Goal: Navigation & Orientation: Find specific page/section

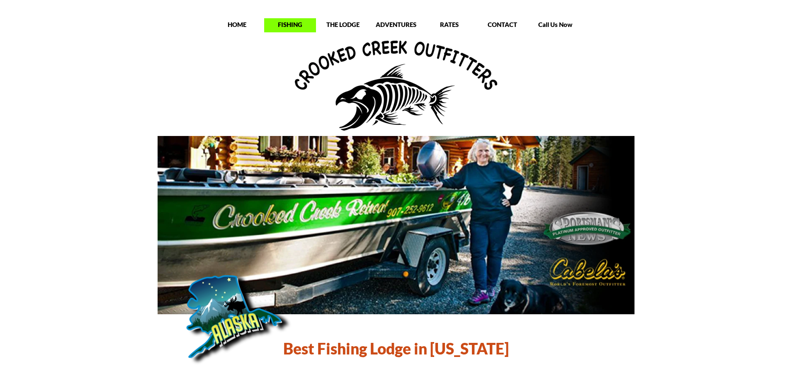
click at [279, 30] on div "FISHING" at bounding box center [290, 25] width 52 height 10
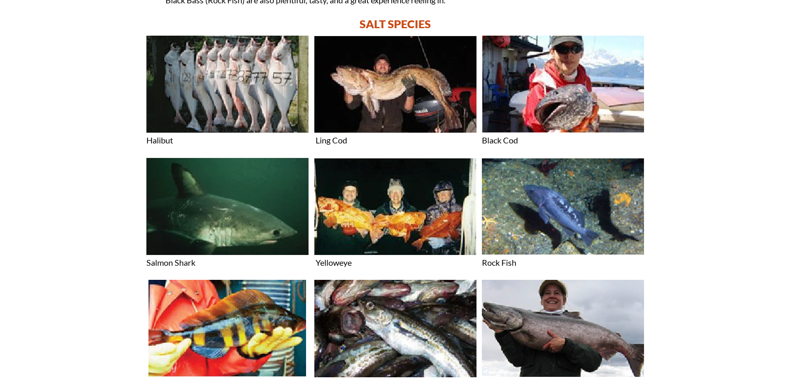
scroll to position [1853, 0]
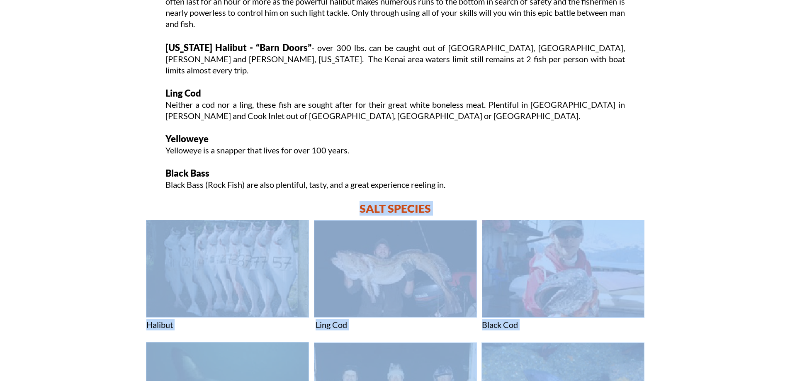
drag, startPoint x: 788, startPoint y: 343, endPoint x: 796, endPoint y: -50, distance: 393.5
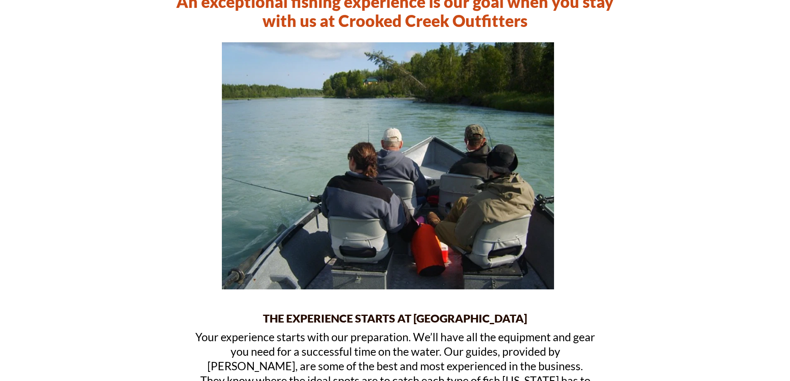
scroll to position [0, 0]
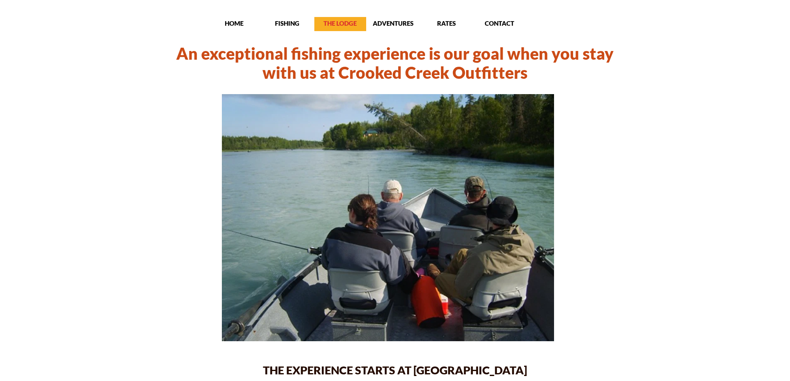
click at [346, 24] on p "THE LODGE" at bounding box center [340, 23] width 52 height 8
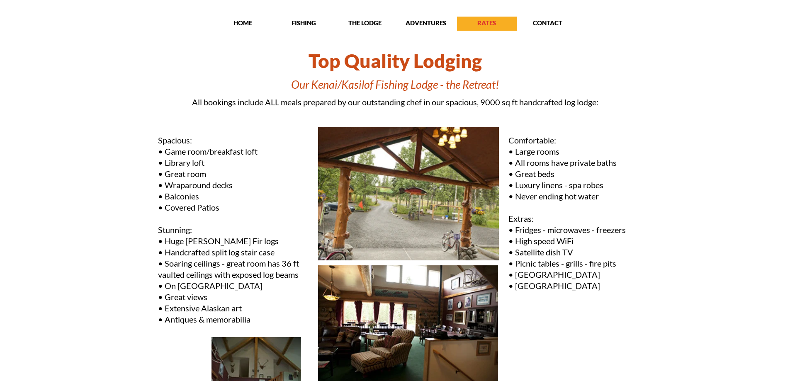
click at [486, 26] on p "RATES" at bounding box center [487, 23] width 60 height 8
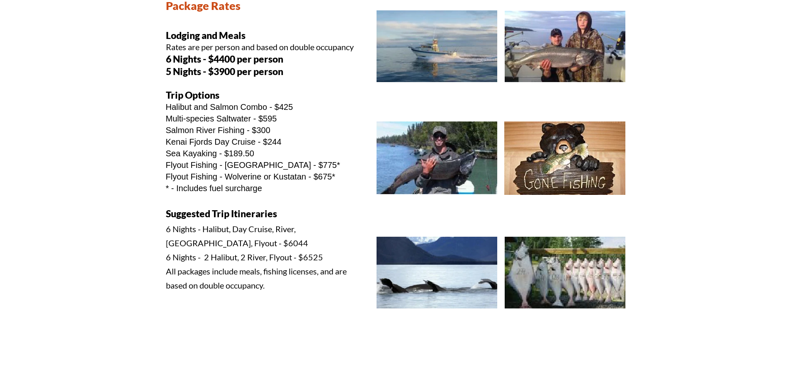
scroll to position [290, 0]
